Goal: Information Seeking & Learning: Learn about a topic

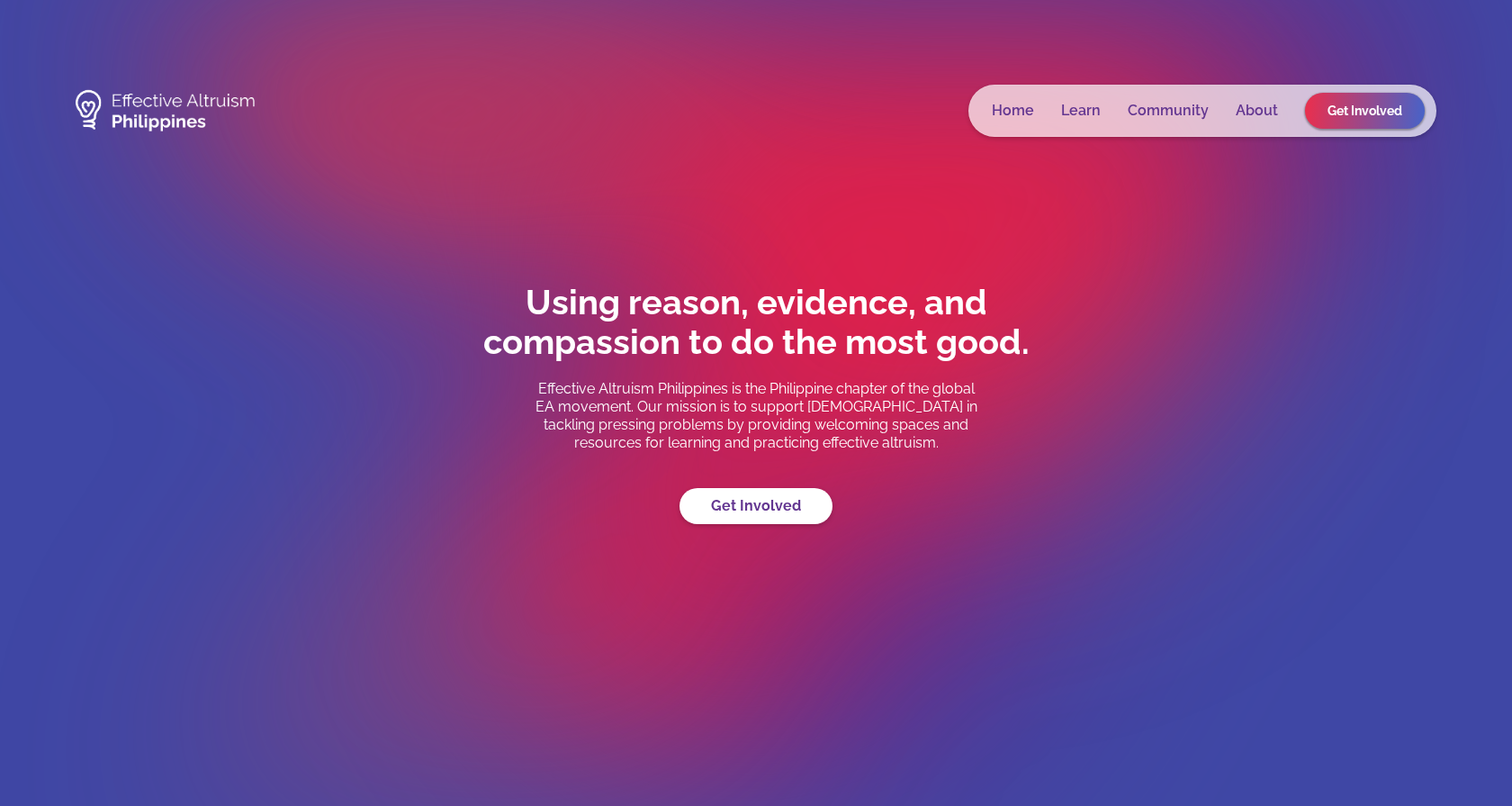
click at [1373, 108] on span "Get Involved" at bounding box center [1365, 111] width 75 height 15
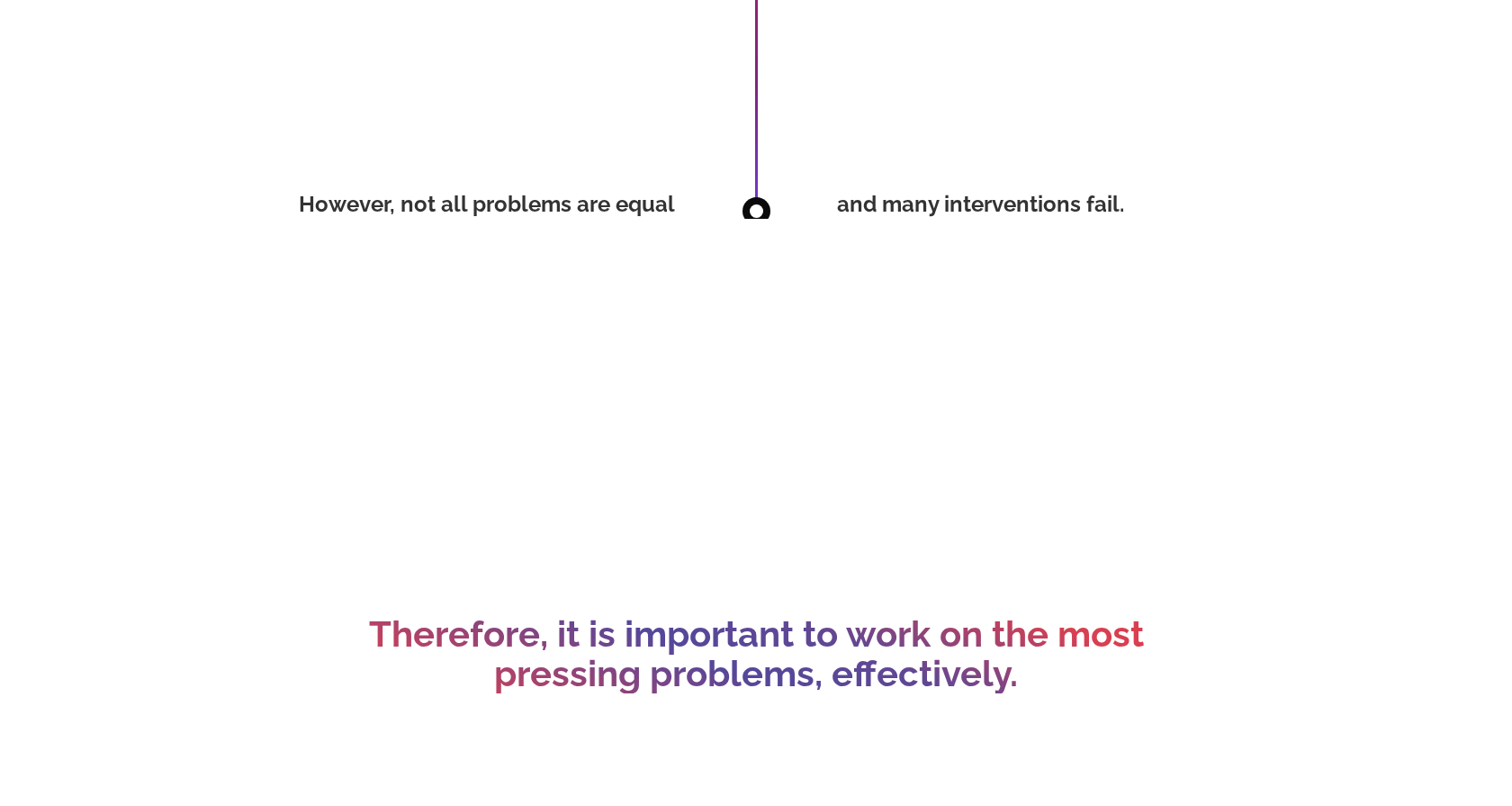
scroll to position [6506, 0]
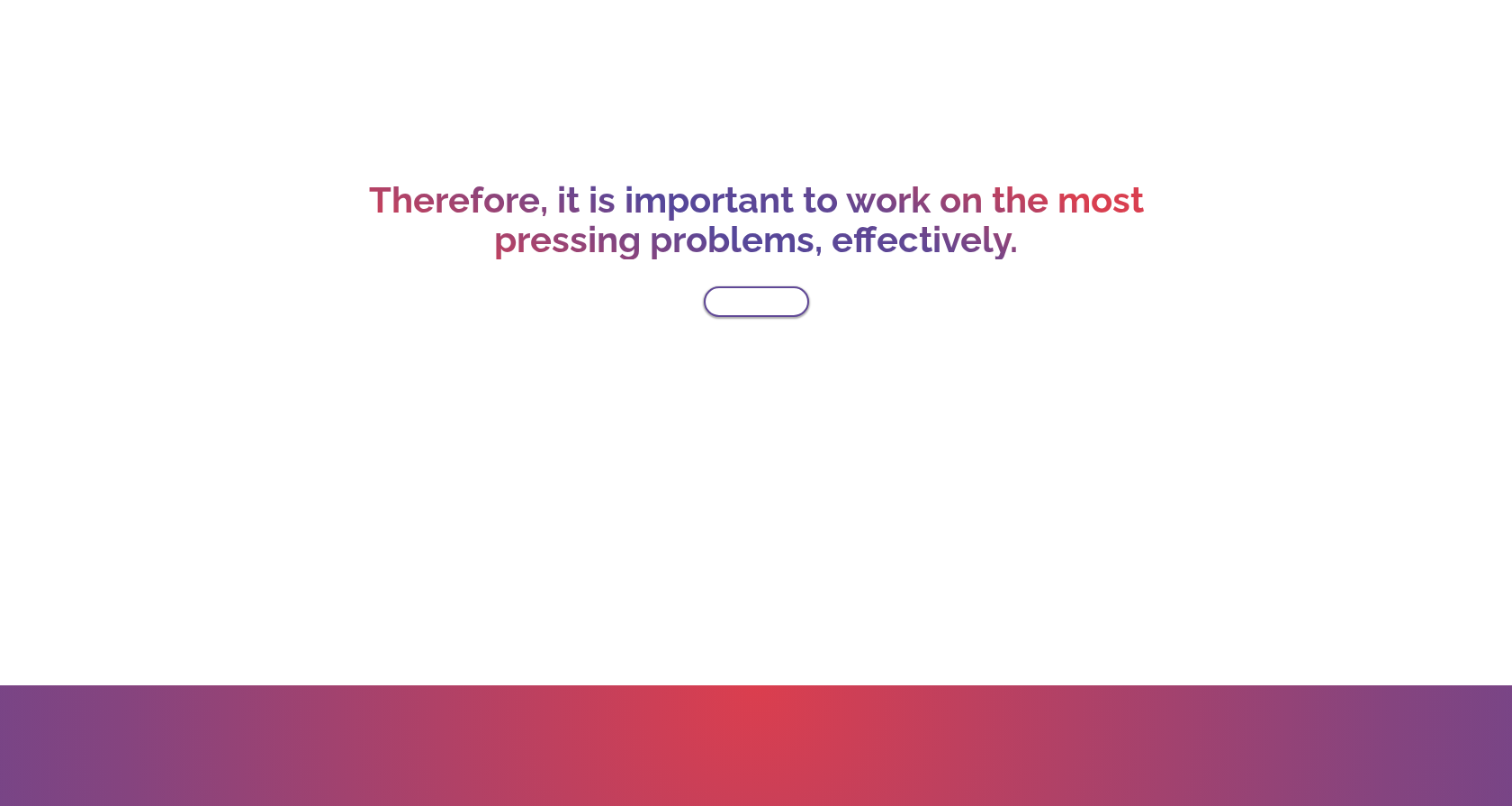
click at [793, 305] on link "Learn More" at bounding box center [756, 302] width 106 height 31
click at [767, 303] on link "Learn More" at bounding box center [756, 302] width 106 height 31
click at [748, 299] on link "Learn More" at bounding box center [756, 302] width 106 height 31
click at [787, 307] on link "Learn More" at bounding box center [756, 302] width 106 height 31
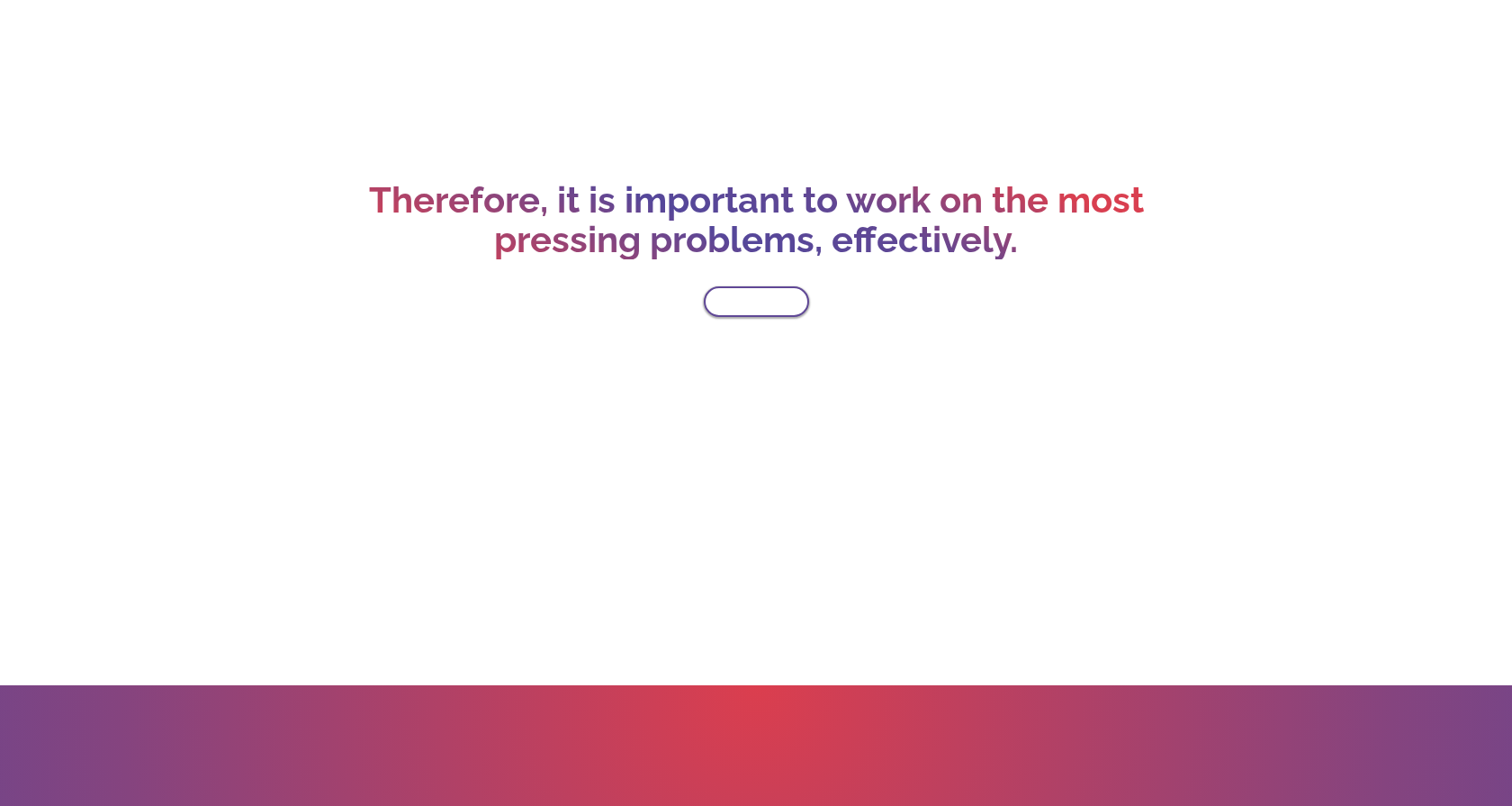
click at [787, 307] on link "Learn More" at bounding box center [756, 302] width 106 height 31
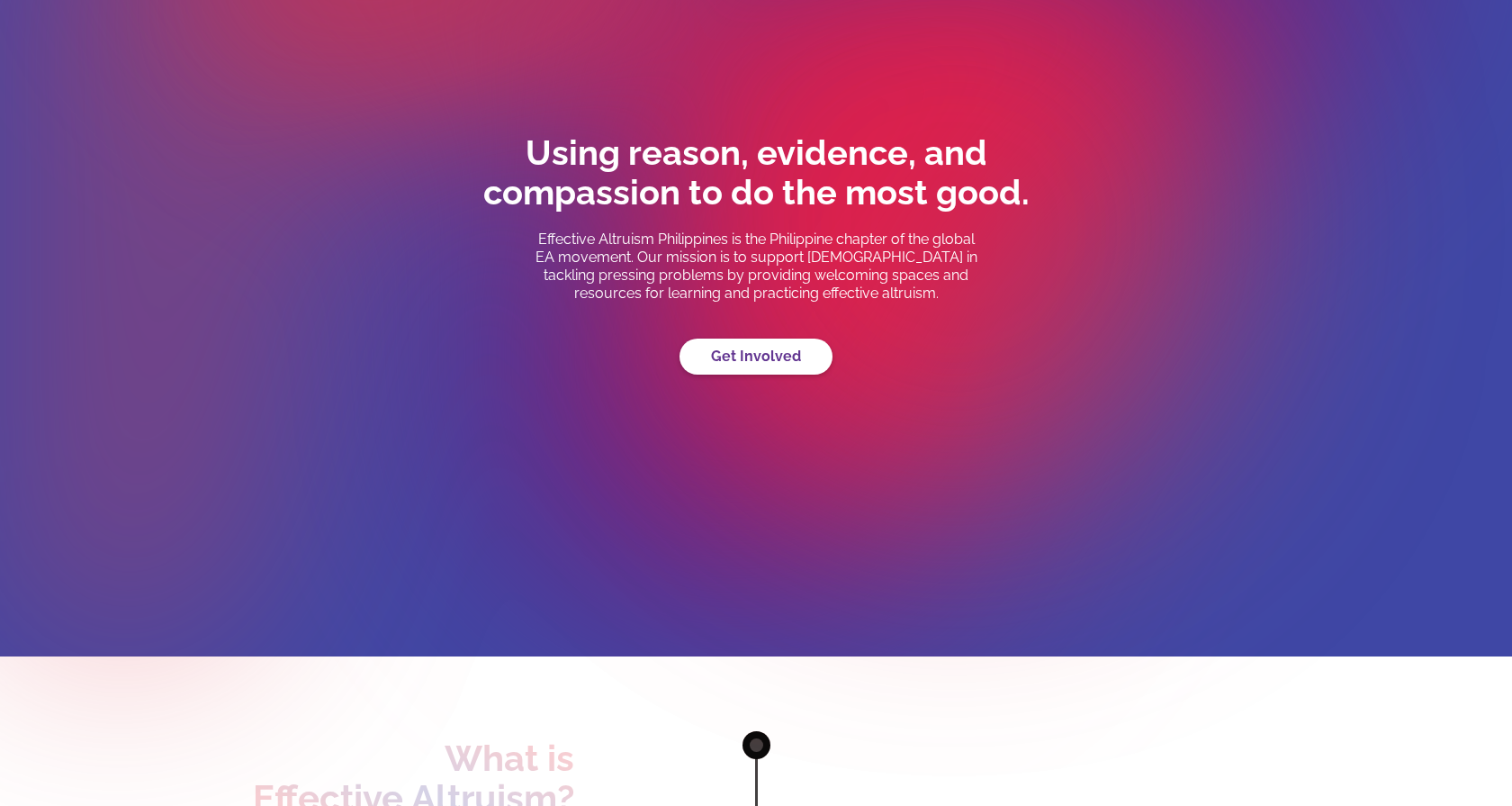
scroll to position [0, 0]
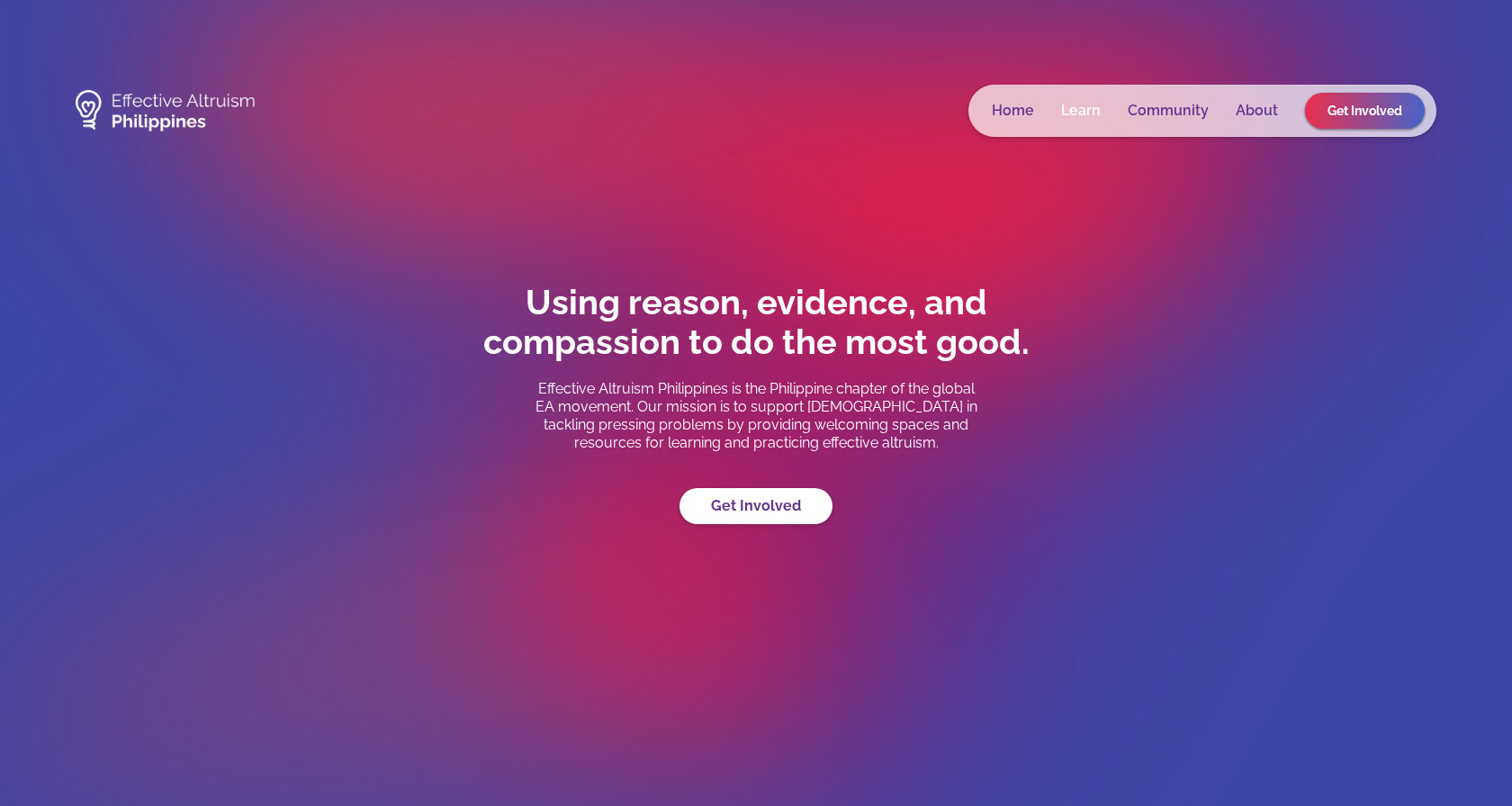
click at [1097, 108] on link "Learn" at bounding box center [1080, 111] width 39 height 18
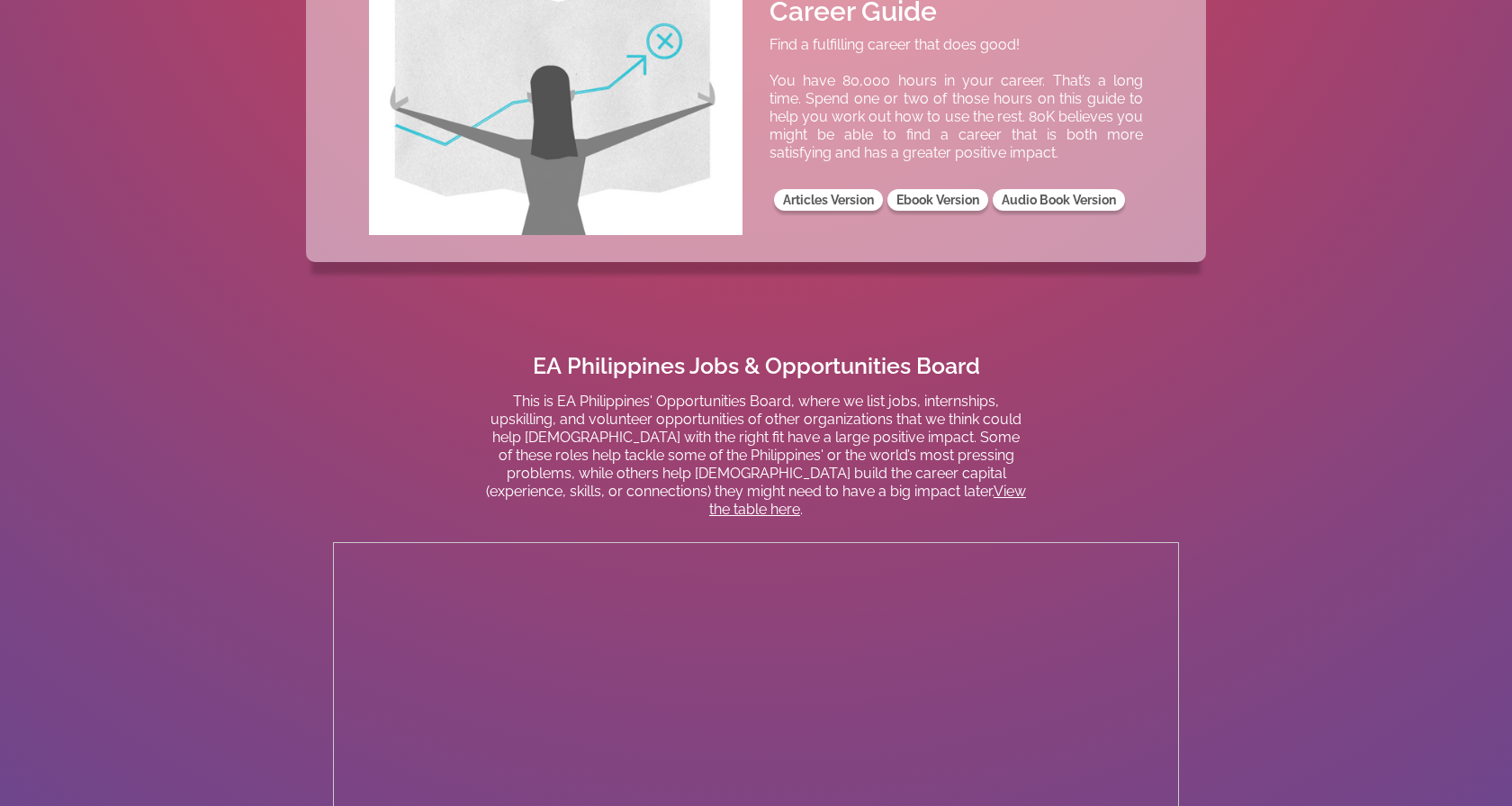
scroll to position [1283, 0]
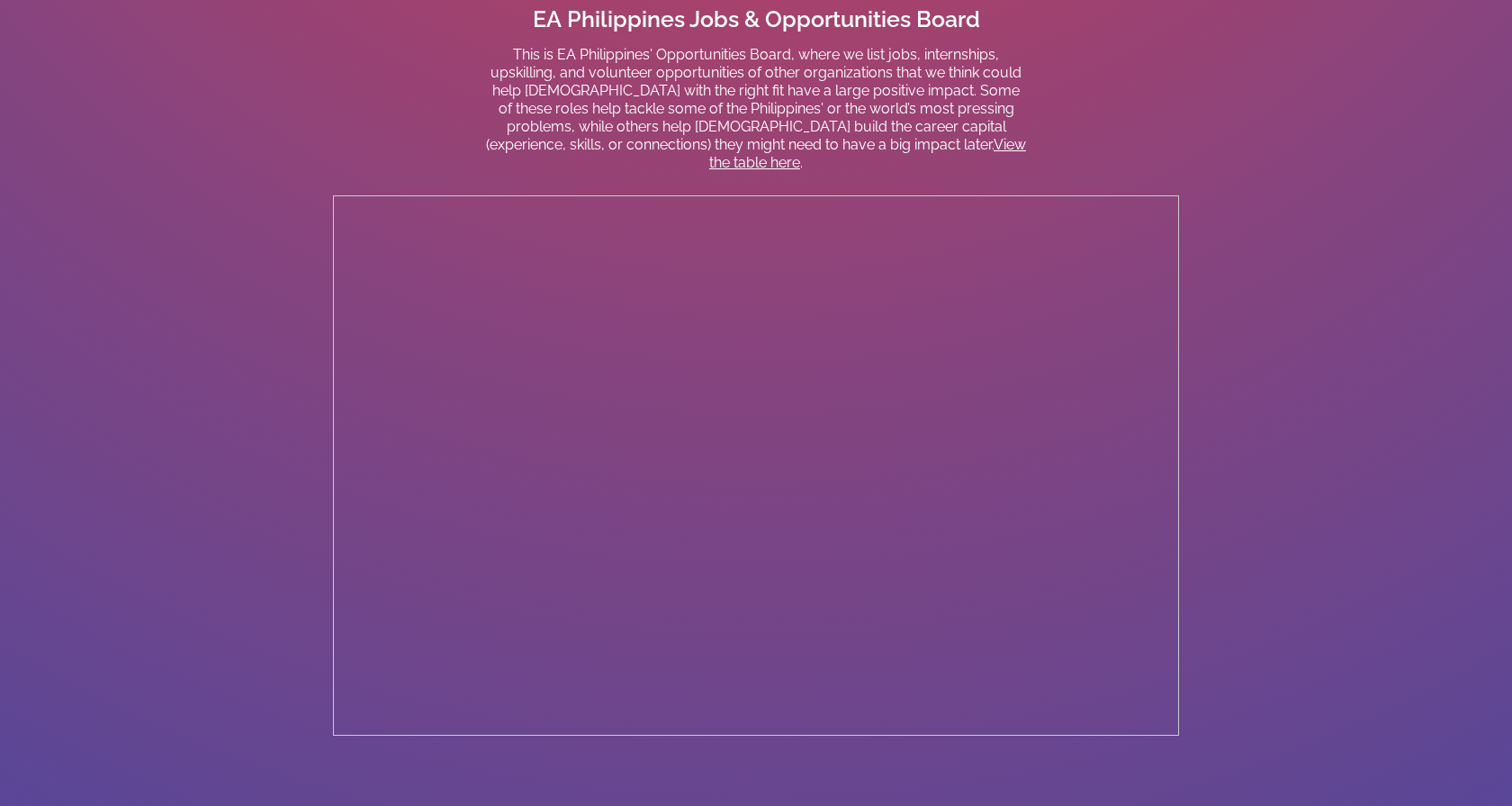
click at [1321, 415] on section "EA Philippines Jobs & Opportunities Board This is EA Philippines' Opportunities…" at bounding box center [756, 555] width 1512 height 1100
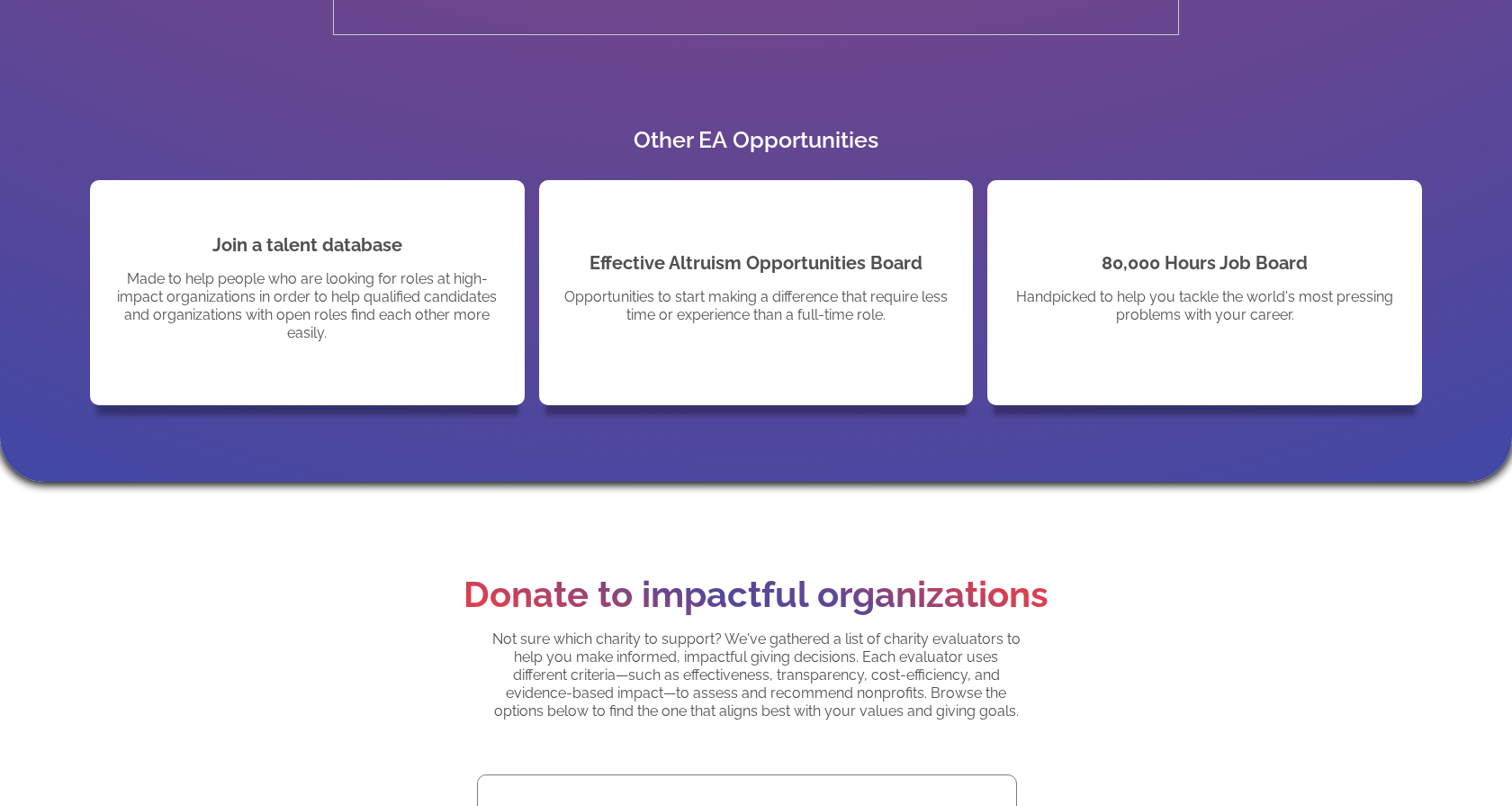
scroll to position [1467, 0]
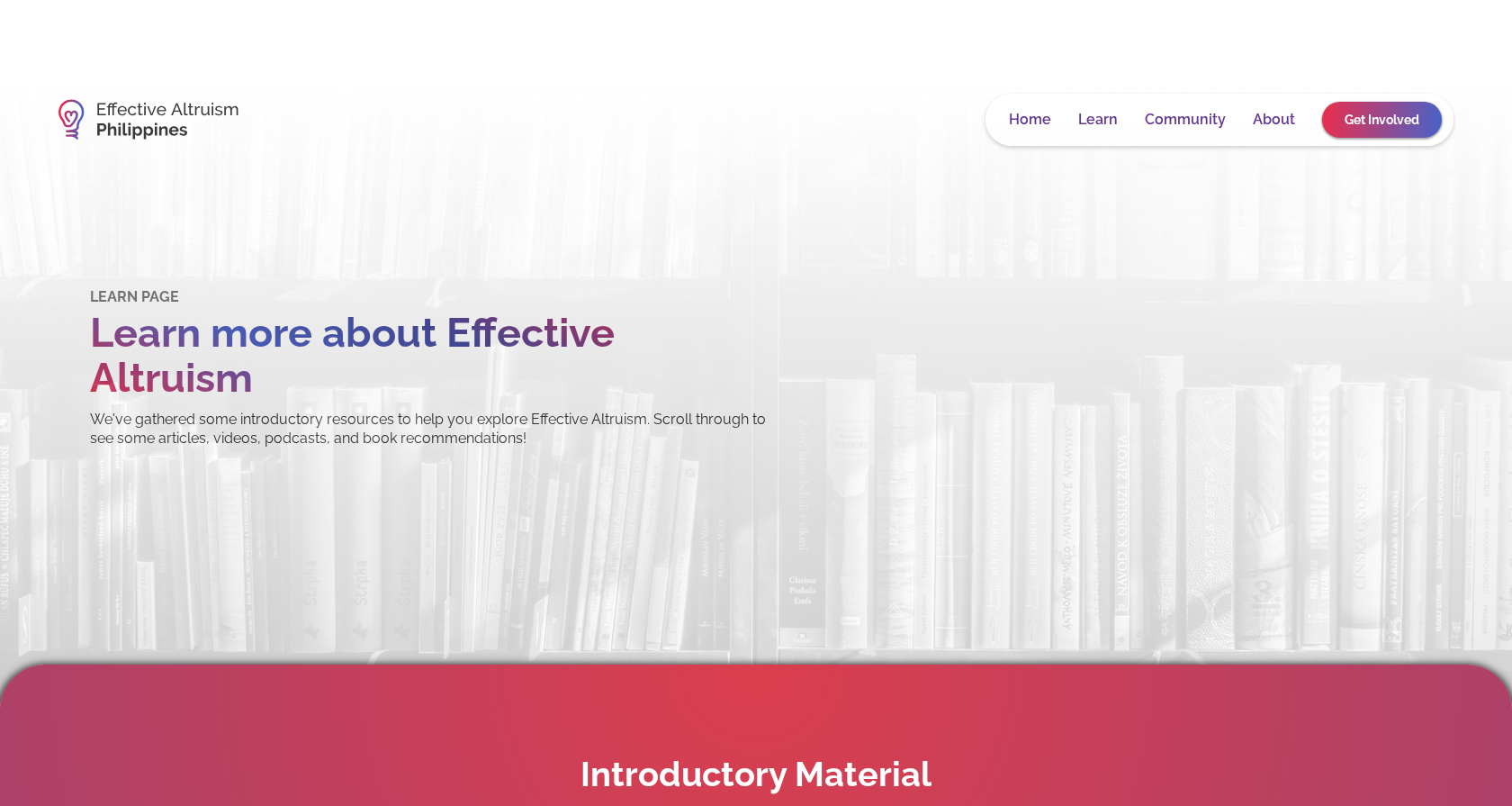
click at [189, 109] on img at bounding box center [149, 119] width 180 height 58
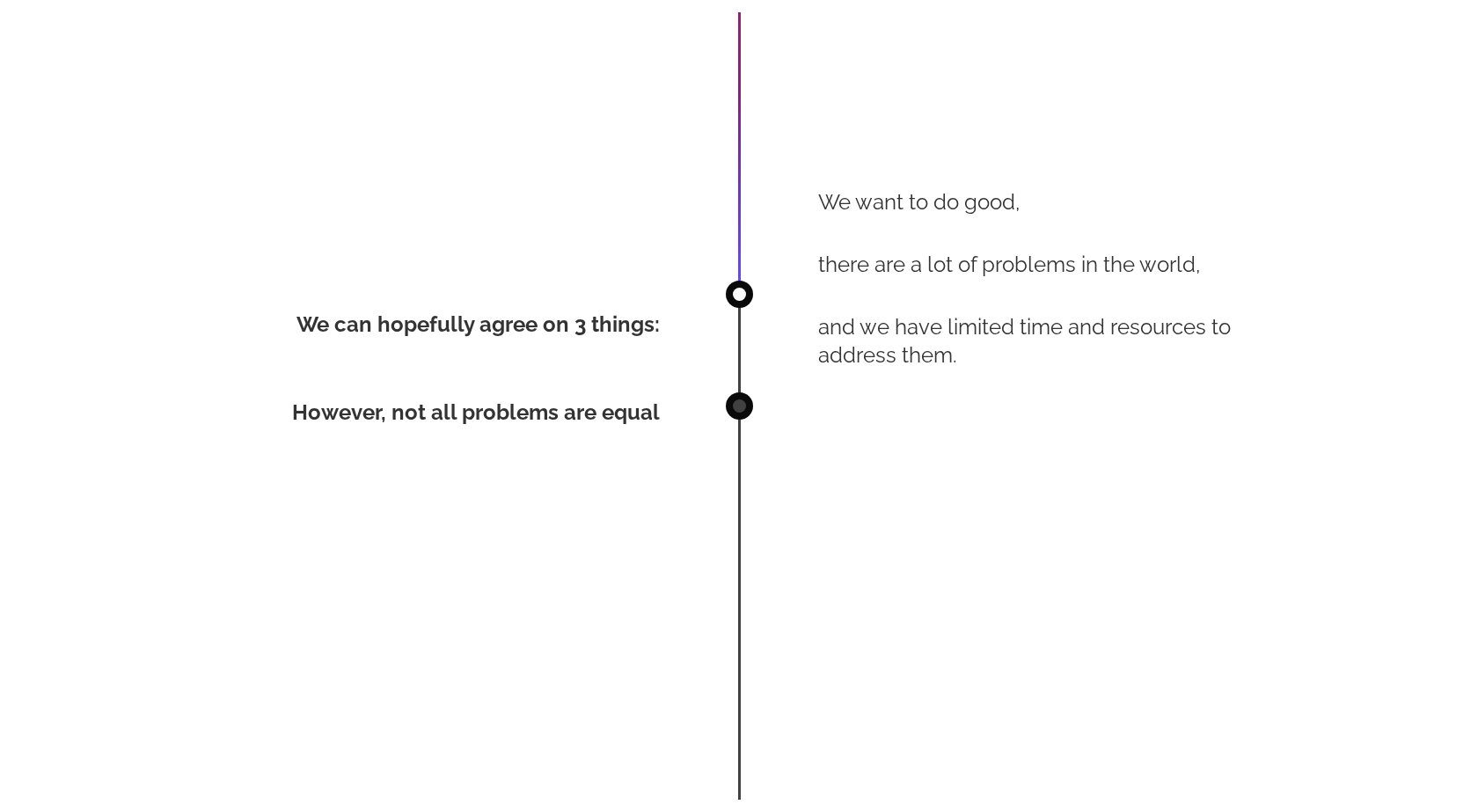
scroll to position [3640, 0]
